Goal: Task Accomplishment & Management: Complete application form

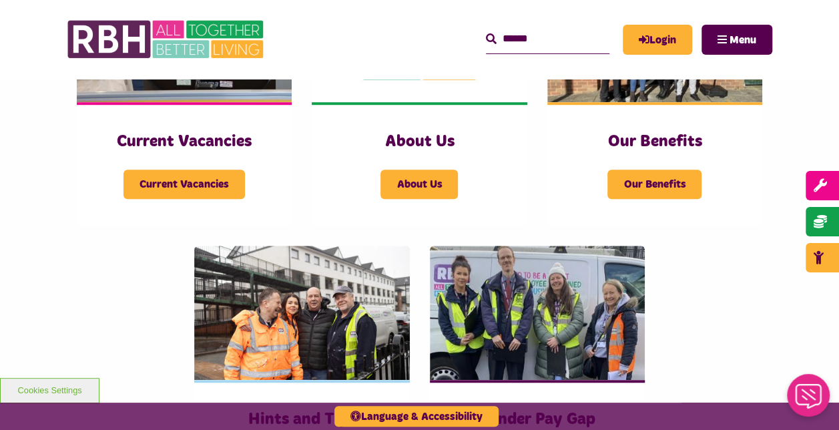
scroll to position [397, 0]
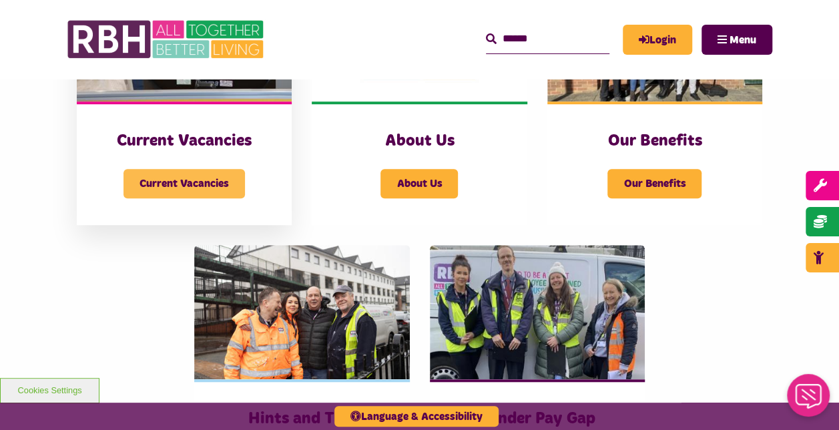
click at [158, 185] on span "Current Vacancies" at bounding box center [183, 183] width 121 height 29
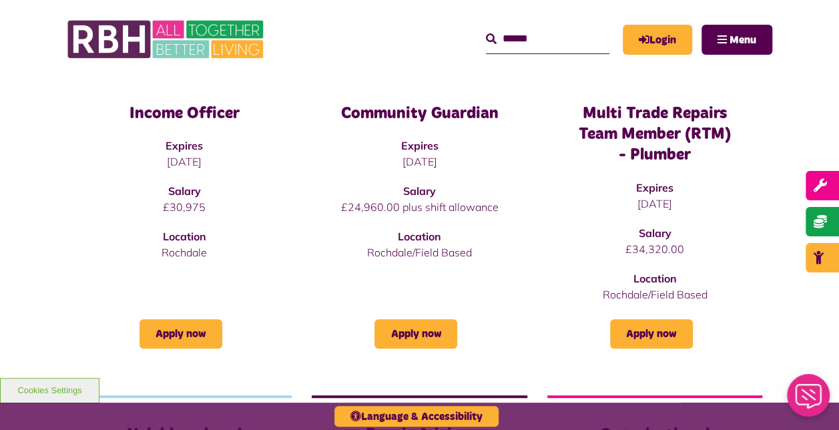
scroll to position [210, 0]
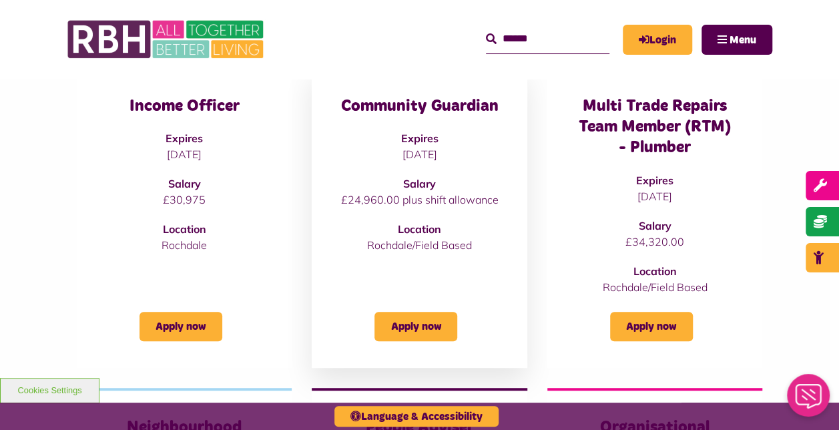
click at [445, 109] on h3 "Community Guardian" at bounding box center [419, 106] width 162 height 21
click at [445, 328] on link "Apply now" at bounding box center [415, 326] width 83 height 29
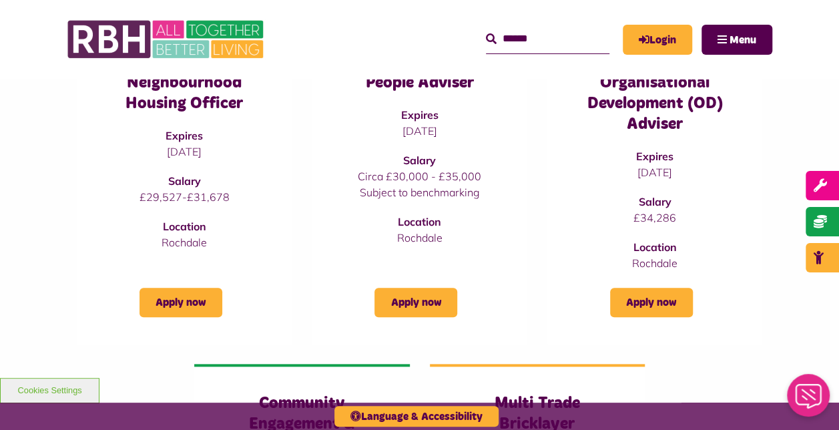
scroll to position [555, 0]
